Goal: Submit feedback/report problem

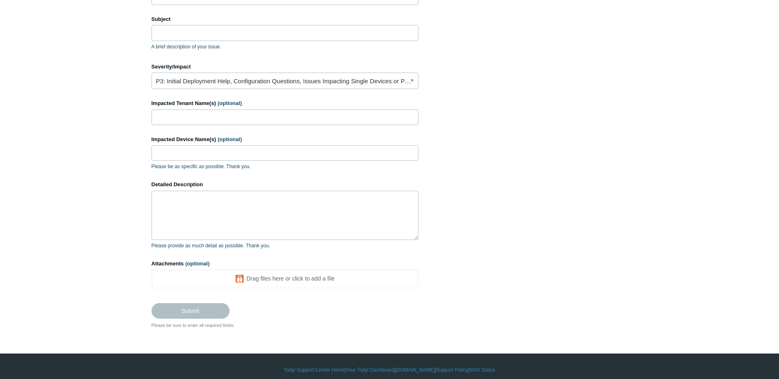
scroll to position [130, 0]
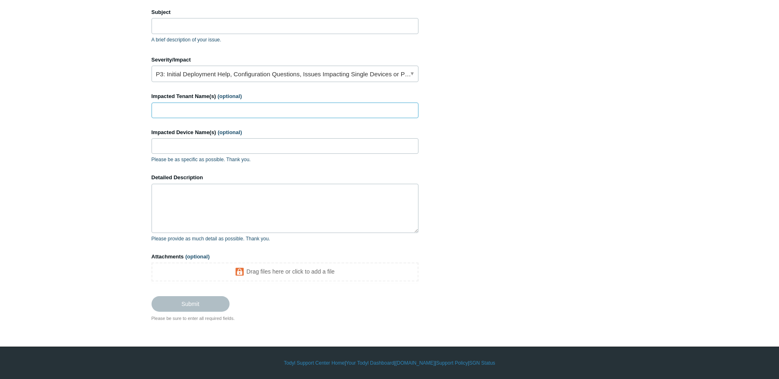
click at [282, 105] on input "Impacted Tenant Name(s) (optional)" at bounding box center [285, 111] width 267 height 16
paste input "[PERSON_NAME] Financial Management LLC"
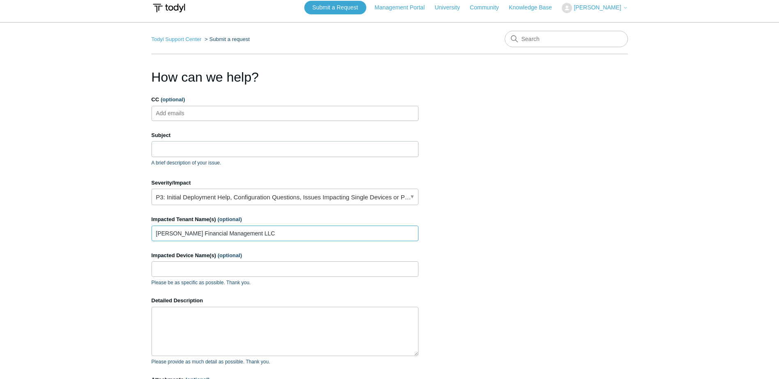
scroll to position [0, 0]
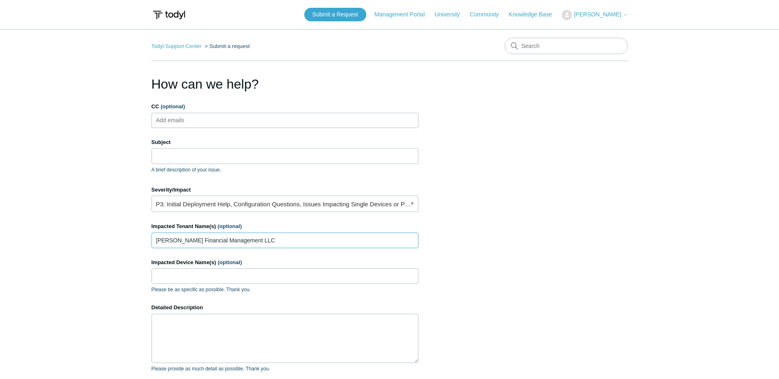
type input "[PERSON_NAME] Financial Management LLC"
click at [228, 209] on link "P3: Initial Deployment Help, Configuration Questions, Issues Impacting Single D…" at bounding box center [285, 204] width 267 height 16
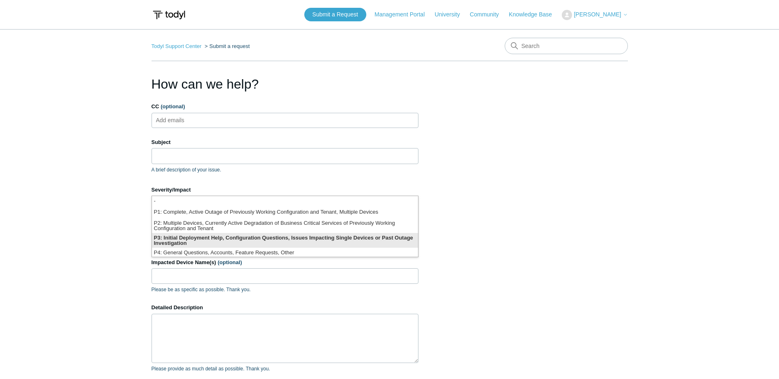
scroll to position [2, 0]
click at [236, 238] on li "P3: Initial Deployment Help, Configuration Questions, Issues Impacting Single D…" at bounding box center [285, 238] width 266 height 15
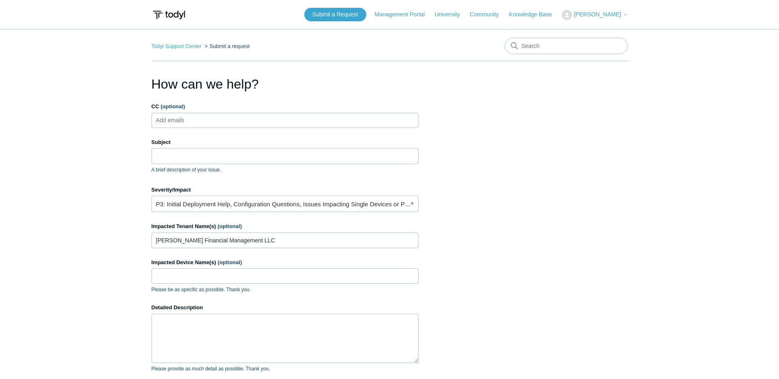
click at [230, 115] on ul "Add emails" at bounding box center [285, 120] width 267 height 15
click at [233, 147] on div "Subject A brief description of your issue." at bounding box center [285, 155] width 267 height 35
click at [229, 165] on div "Subject A brief description of your issue." at bounding box center [285, 155] width 267 height 35
click at [230, 163] on input "Subject" at bounding box center [285, 156] width 267 height 16
type input "C"
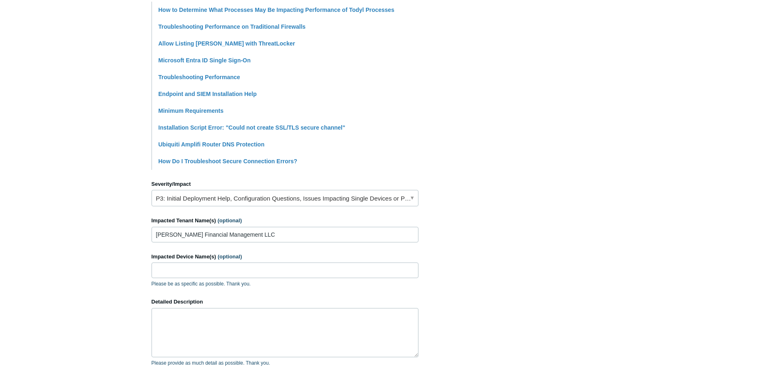
scroll to position [246, 0]
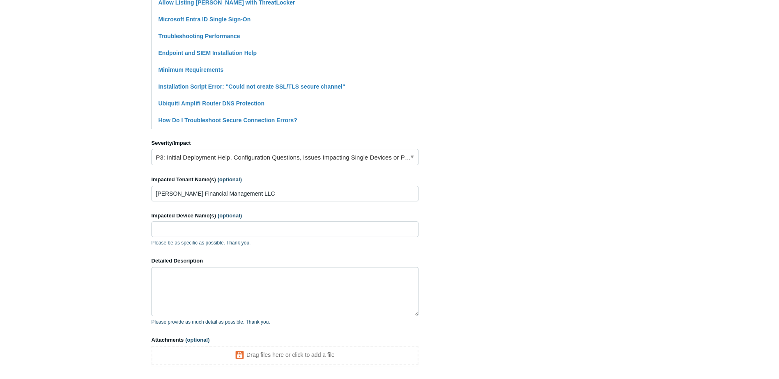
type input "SGN causing Cookie malformation/corruption"
drag, startPoint x: 248, startPoint y: 308, endPoint x: 263, endPoint y: 287, distance: 25.4
click at [249, 308] on textarea "Detailed Description" at bounding box center [285, 291] width 267 height 49
click at [265, 283] on textarea "Detailed Description" at bounding box center [285, 291] width 267 height 49
click at [407, 275] on textarea "It seems that SGN is causing some cookie corruption for a handful of sites that…" at bounding box center [285, 291] width 267 height 49
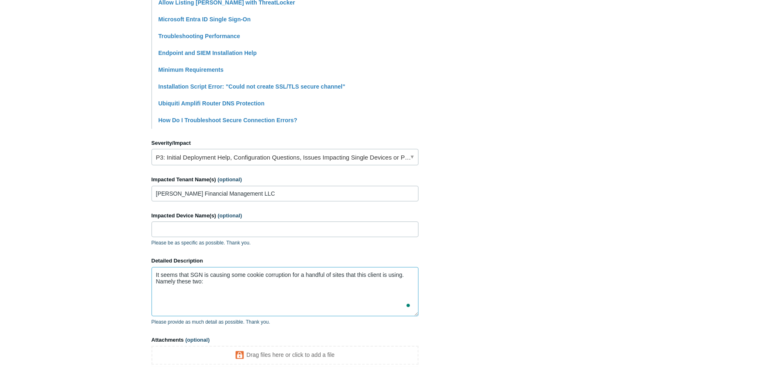
paste textarea "[DOMAIN_NAME] All Users and Devices [DATE] [DOMAIN_NAME]"
drag, startPoint x: 187, startPoint y: 302, endPoint x: 147, endPoint y: 297, distance: 40.5
click at [147, 297] on main "Todyl Support Center Submit a request How can we help? CC (optional) Add emails…" at bounding box center [389, 89] width 779 height 613
click at [311, 301] on textarea "It seems that SGN is causing some cookie corruption for a handful of sites that…" at bounding box center [285, 291] width 267 height 49
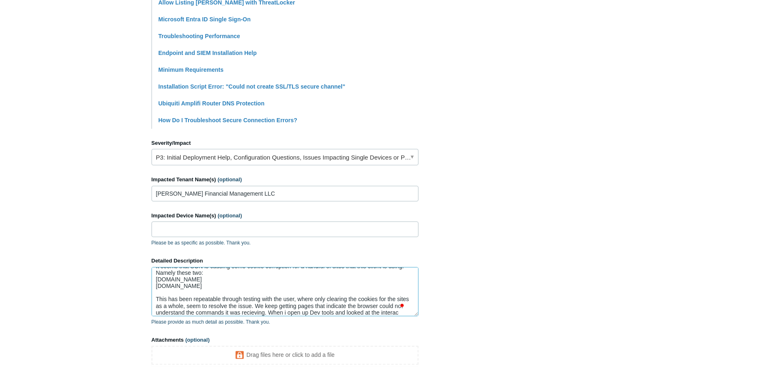
scroll to position [15, 0]
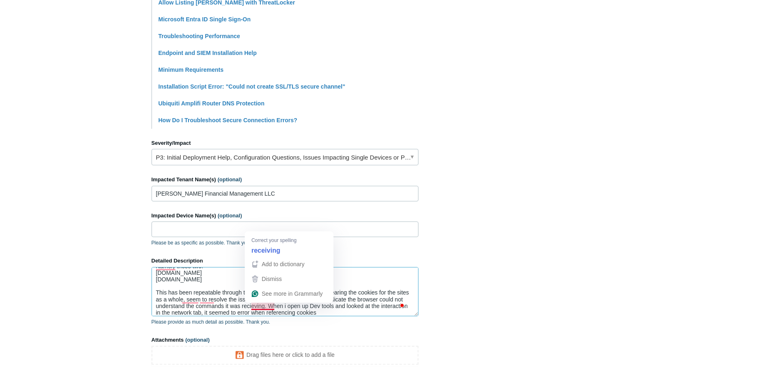
click at [263, 307] on textarea "It seems that SGN is causing some cookie corruption for a handful of sites that…" at bounding box center [285, 291] width 267 height 49
click at [365, 313] on textarea "It seems that SGN is causing some cookie corruption for a handful of sites that…" at bounding box center [285, 291] width 267 height 49
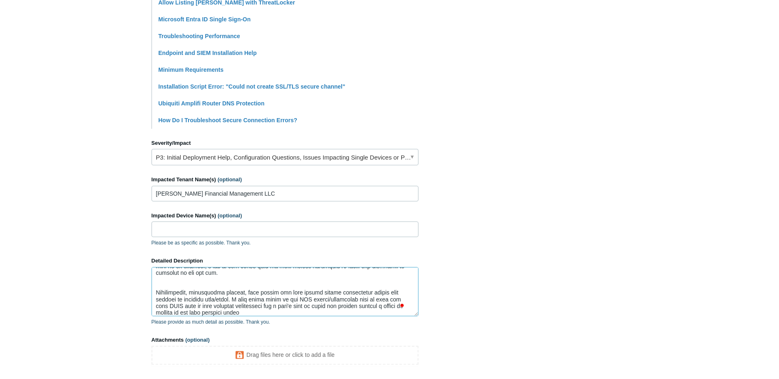
scroll to position [92, 0]
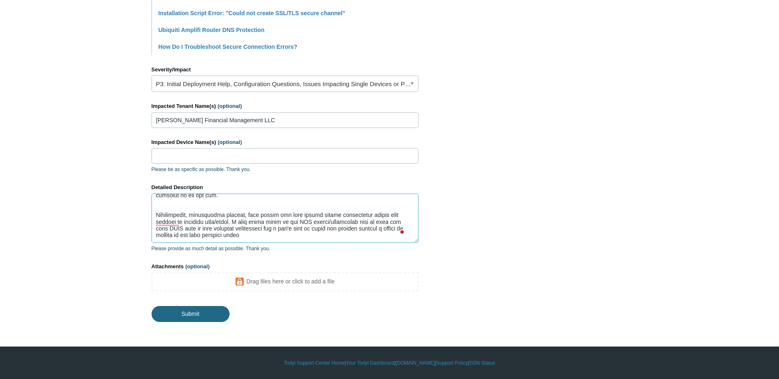
type textarea "It seems that SGN is causing some cookie corruption for a handful of sites that…"
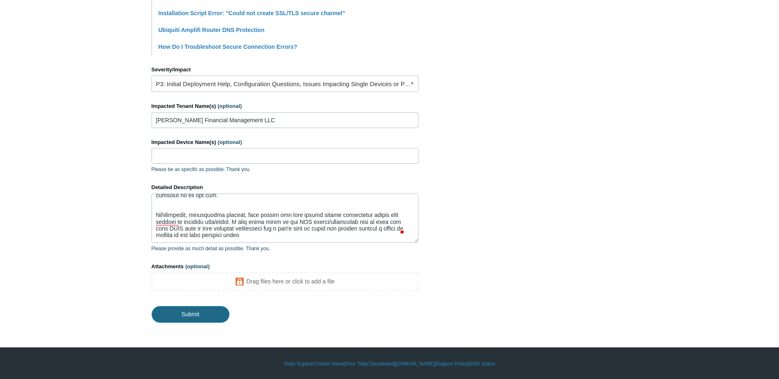
click at [204, 315] on input "Submit" at bounding box center [191, 314] width 78 height 16
